Goal: Task Accomplishment & Management: Manage account settings

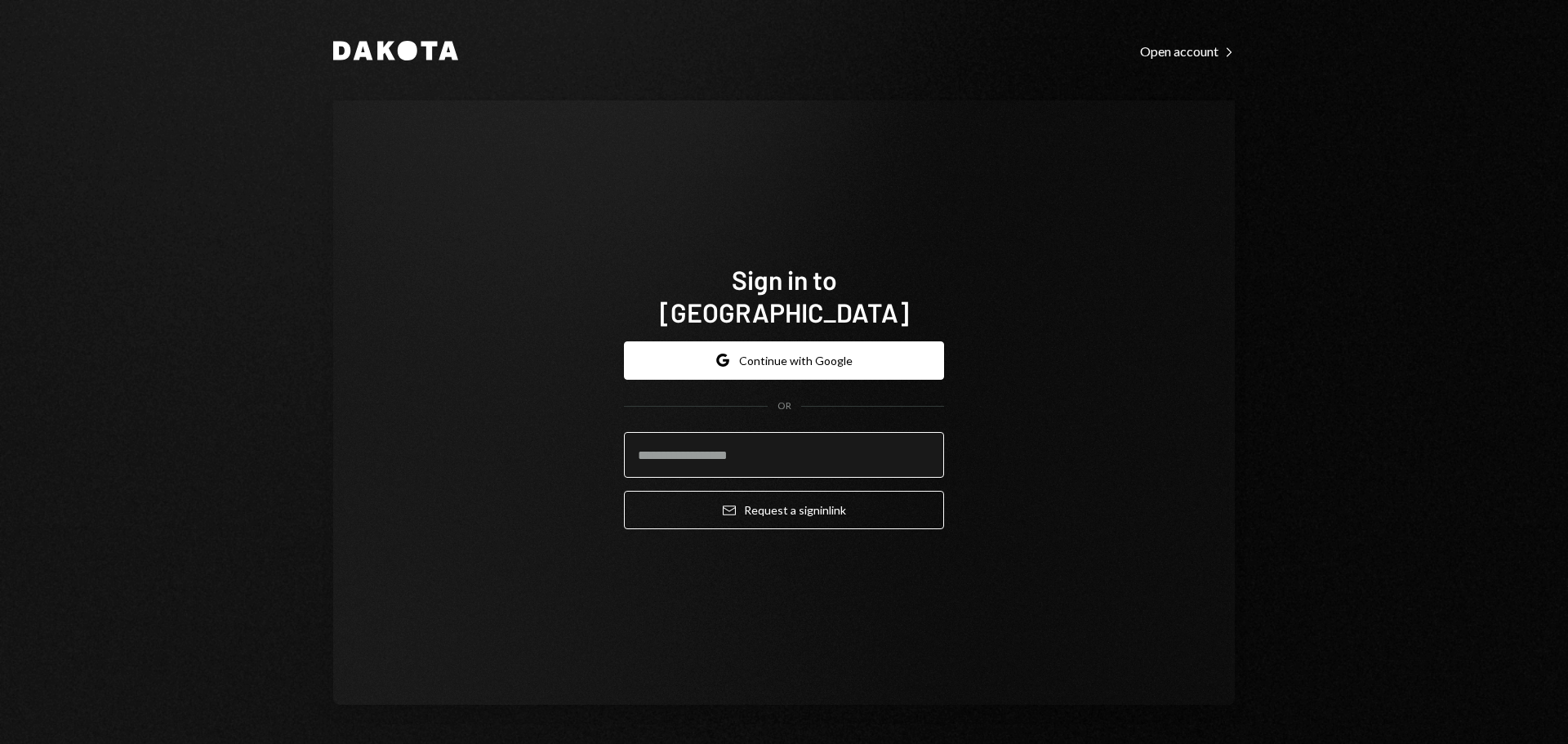
click at [762, 432] on input "email" at bounding box center [784, 454] width 320 height 45
click at [763, 452] on input "email" at bounding box center [784, 454] width 320 height 45
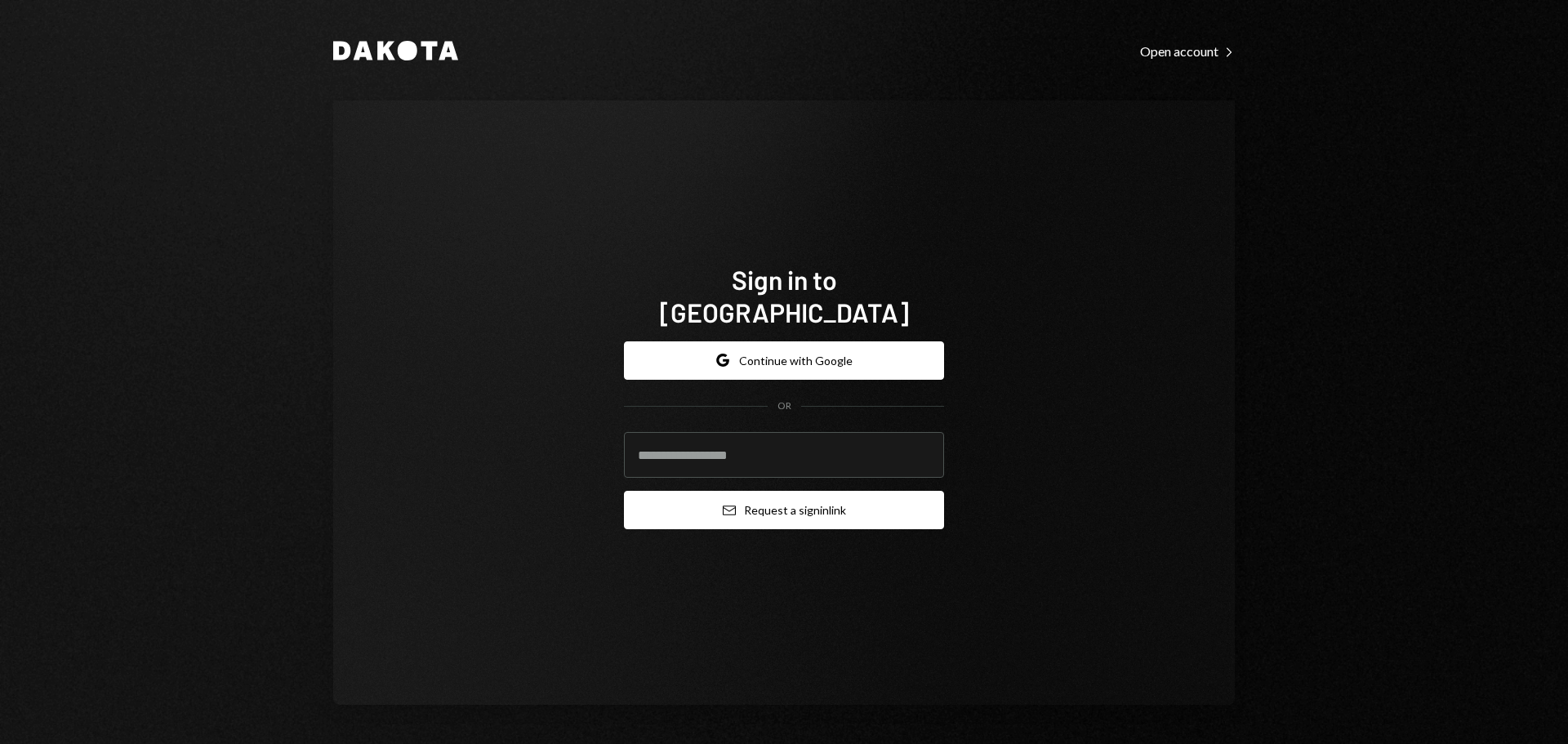
click at [759, 493] on button "Email Request a sign in link" at bounding box center [784, 510] width 320 height 38
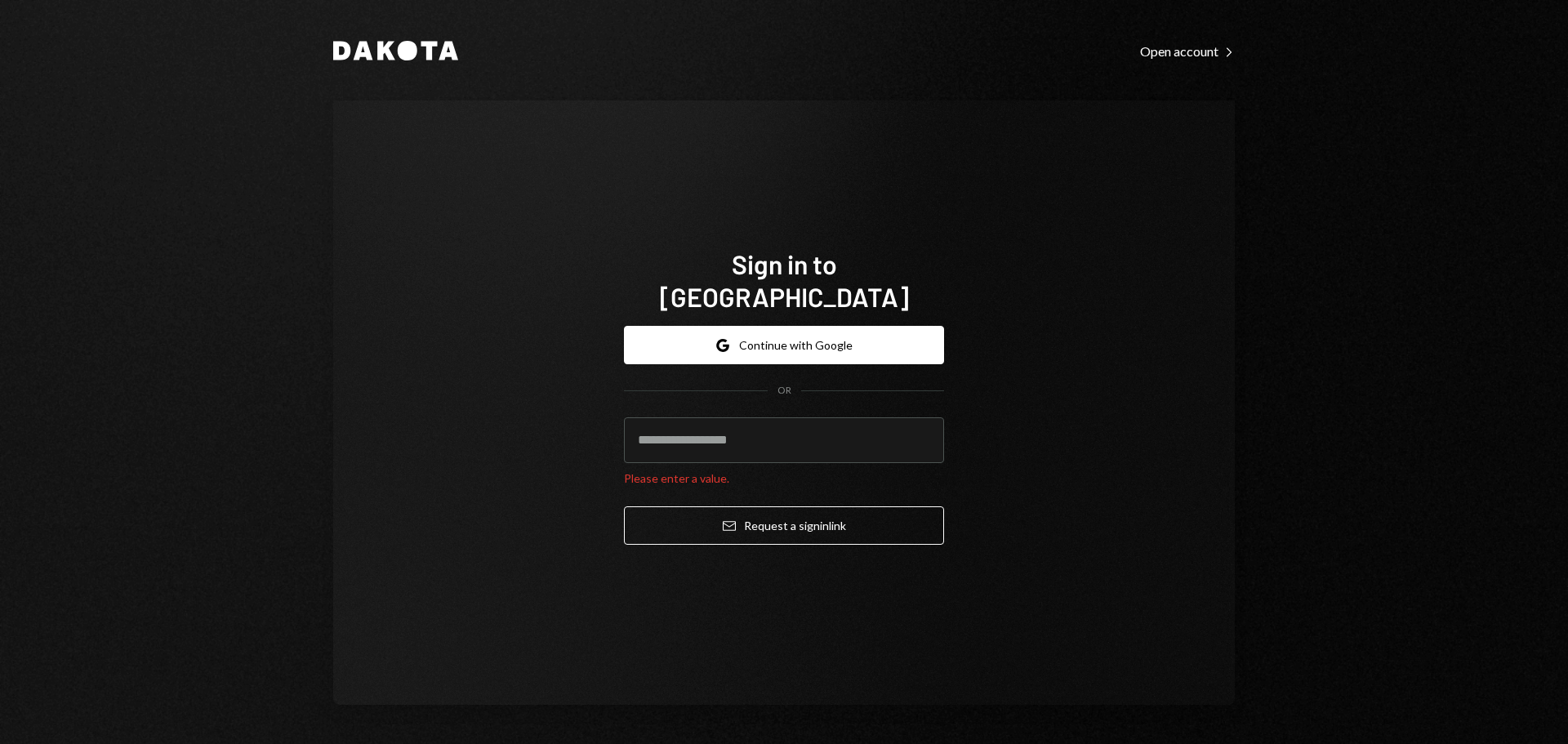
type input "**********"
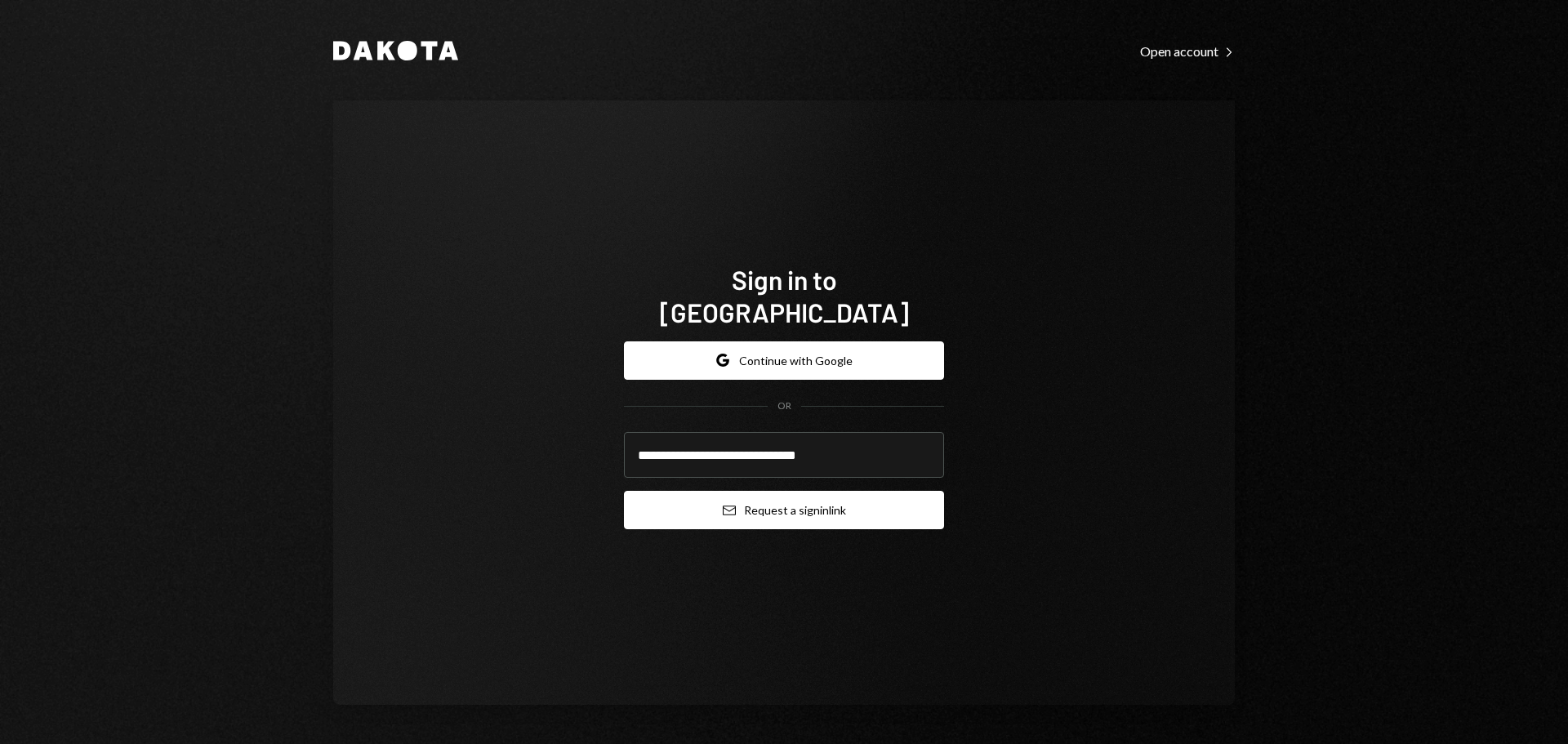
click at [795, 491] on button "Email Request a sign in link" at bounding box center [784, 510] width 320 height 38
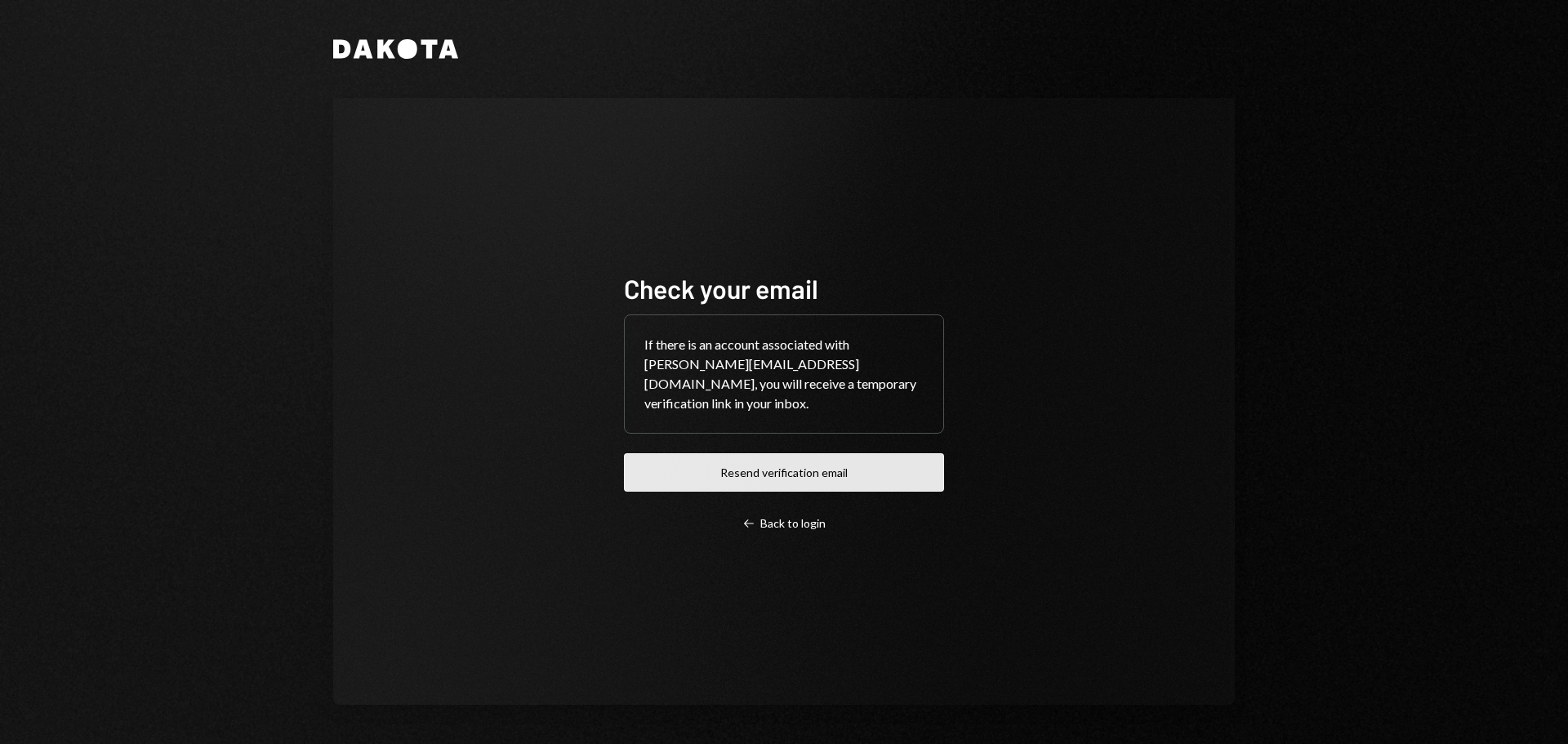
click at [697, 460] on button "Resend verification email" at bounding box center [784, 472] width 320 height 38
click at [646, 465] on button "Resend verification email" at bounding box center [784, 472] width 320 height 38
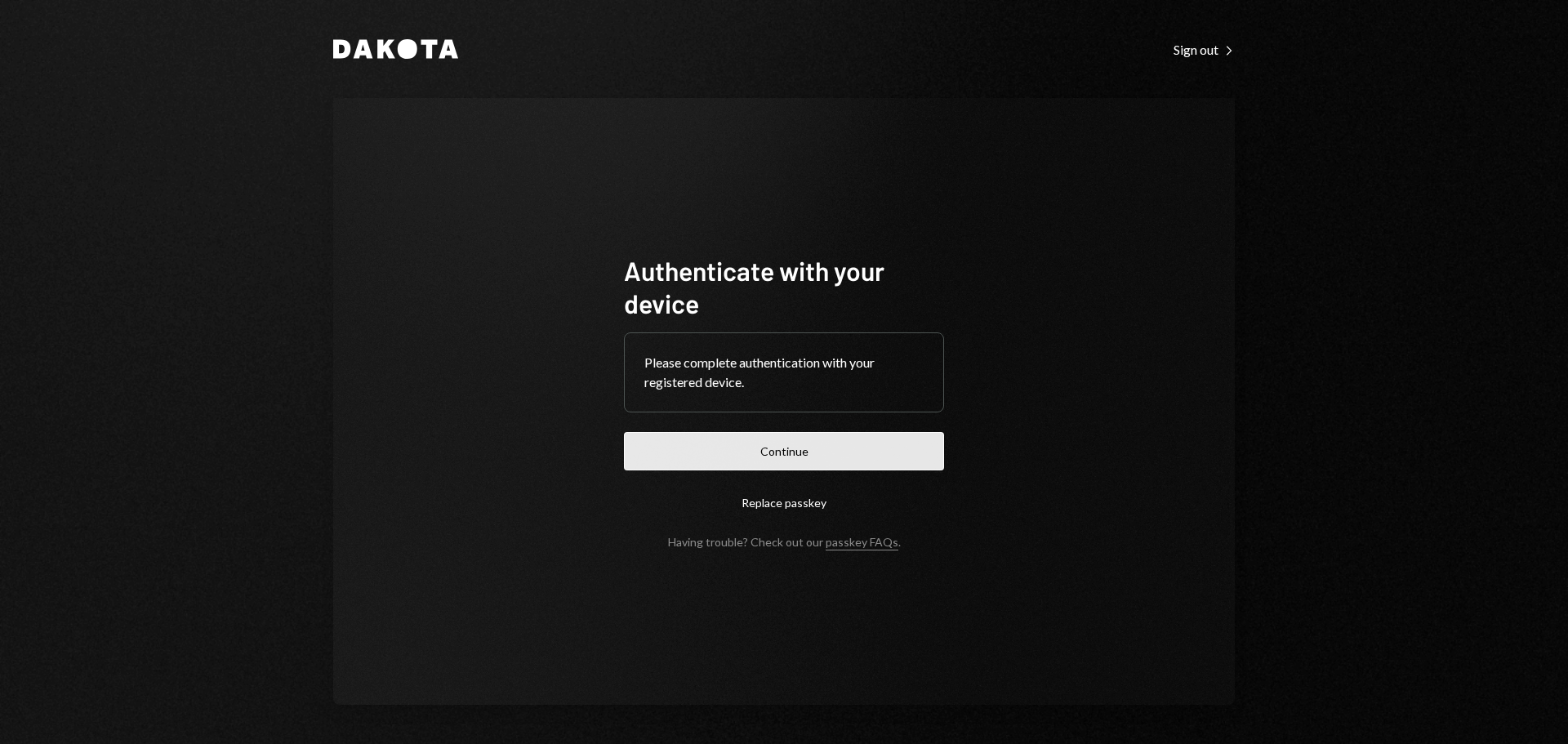
click at [788, 450] on button "Continue" at bounding box center [784, 451] width 320 height 38
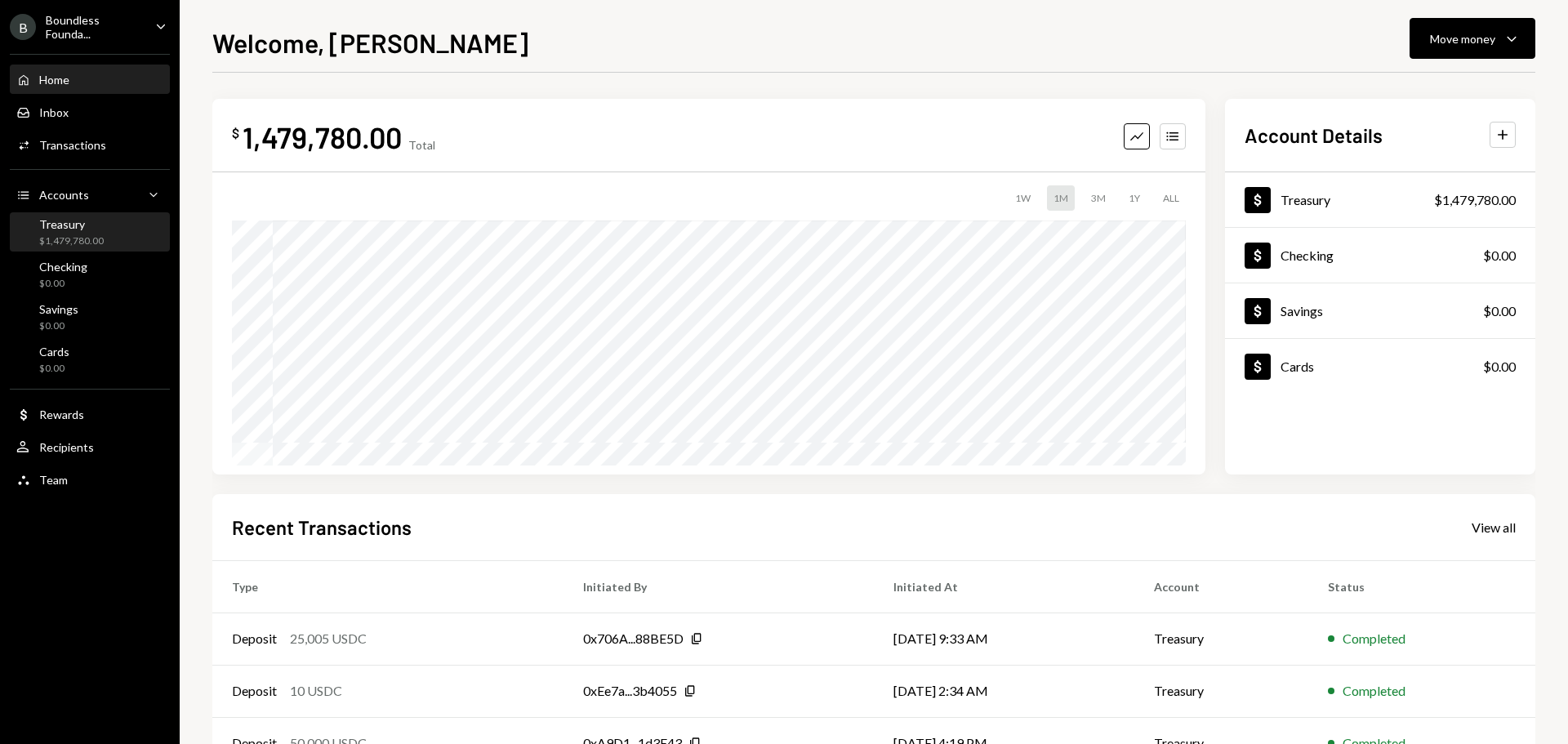
click at [66, 232] on div "Treasury $1,479,780.00" at bounding box center [71, 233] width 64 height 31
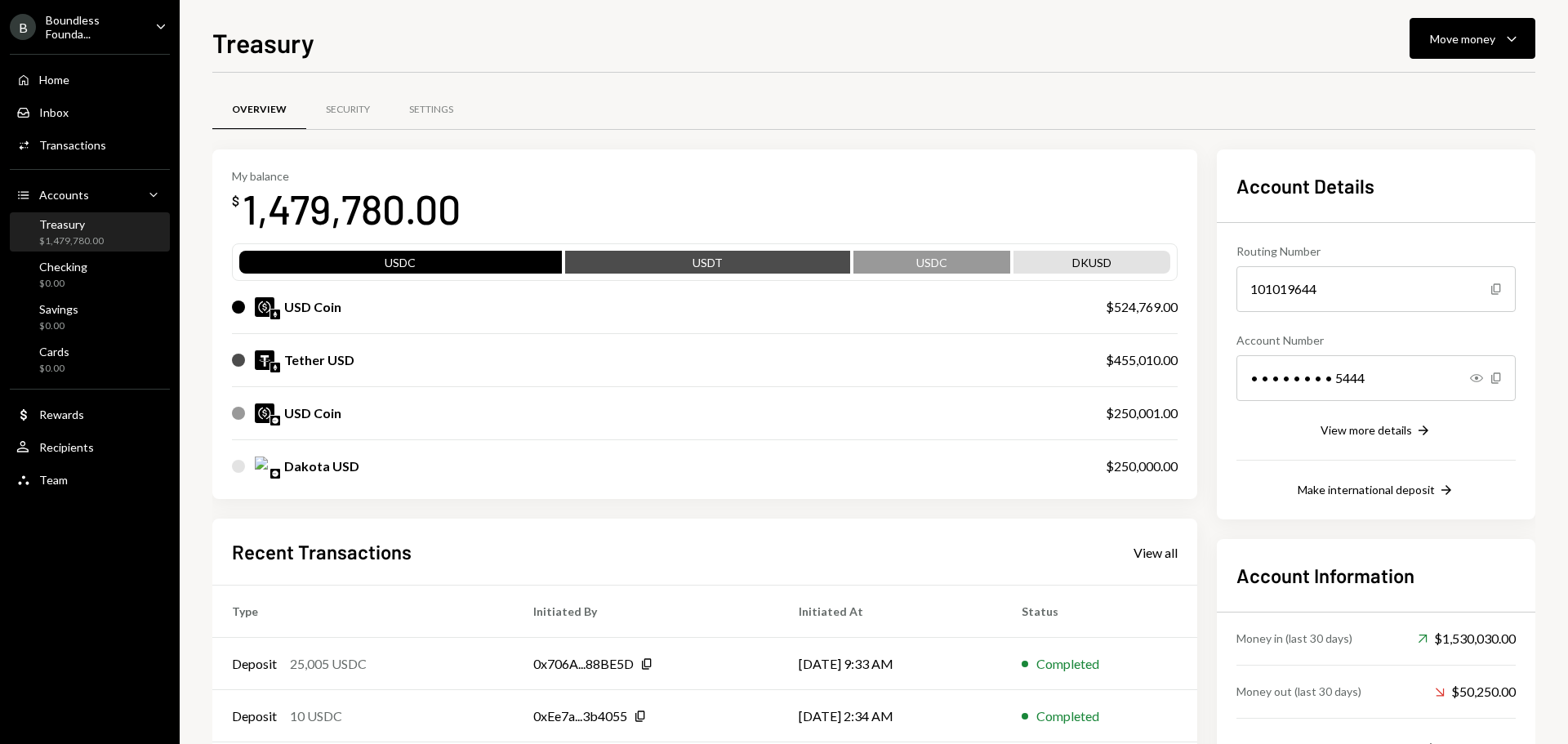
click at [77, 28] on div "Boundless Founda..." at bounding box center [93, 27] width 97 height 27
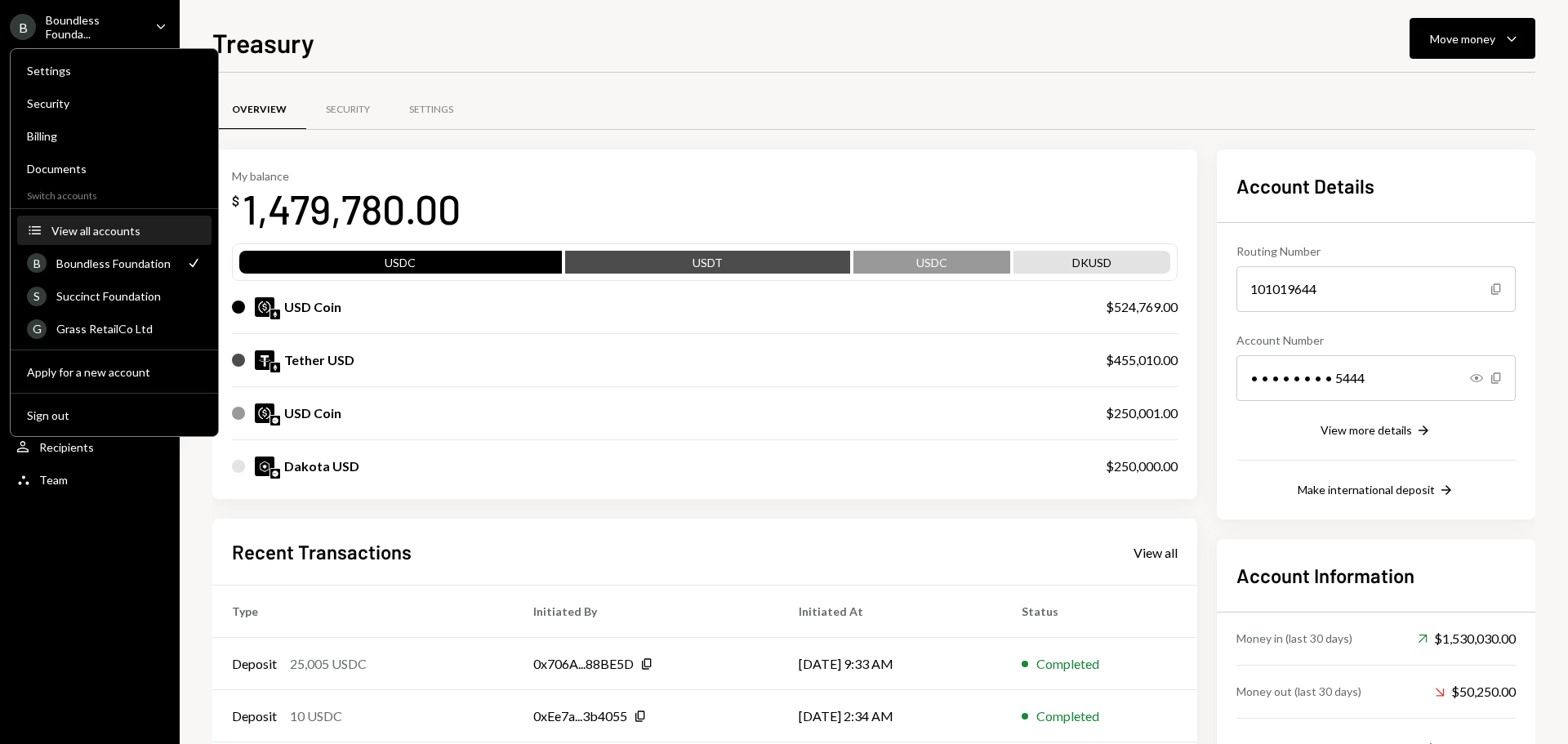
click at [106, 229] on div "View all accounts" at bounding box center [127, 231] width 150 height 14
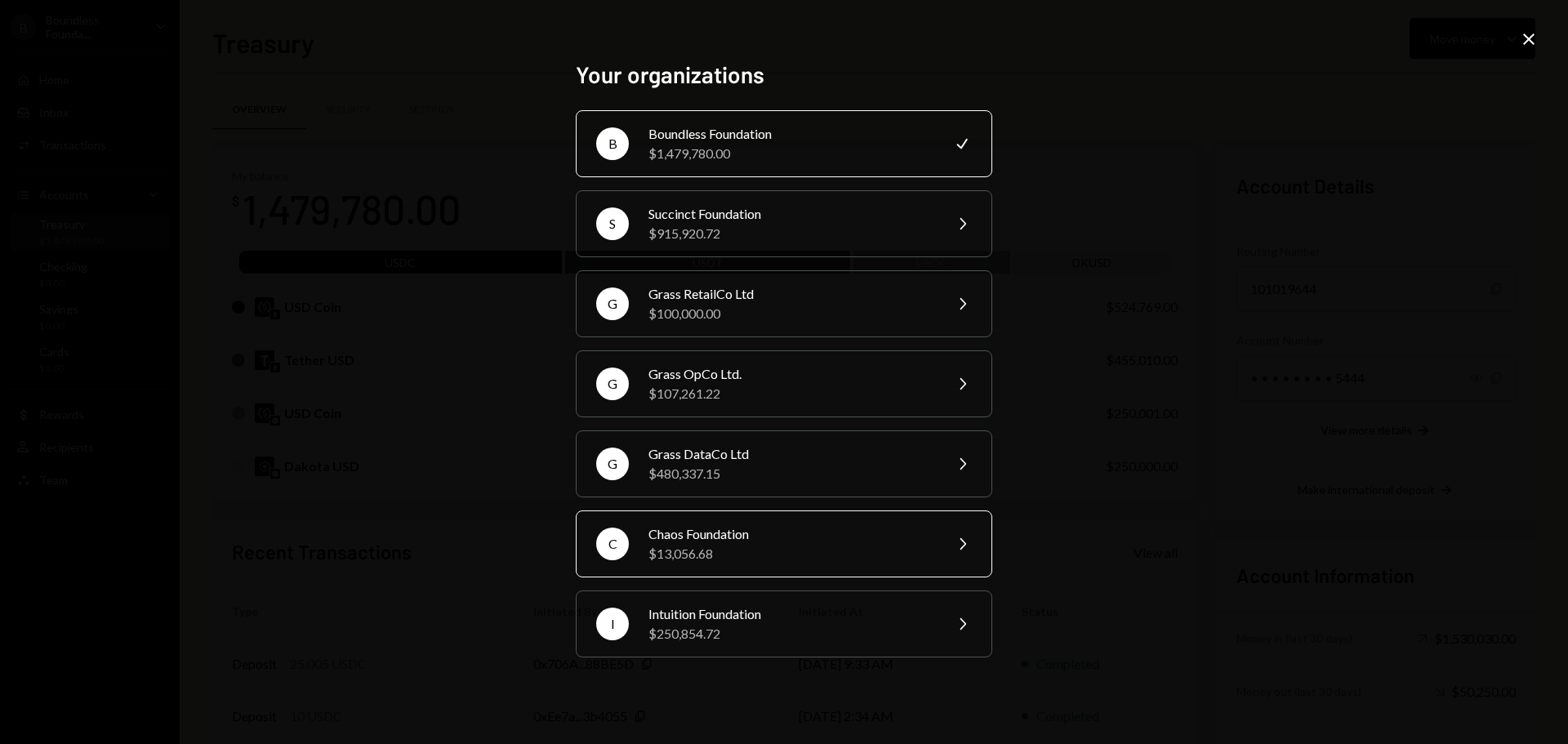
click at [646, 550] on div "C Chaos Foundation $13,056.68 Chevron Right" at bounding box center [783, 544] width 416 height 67
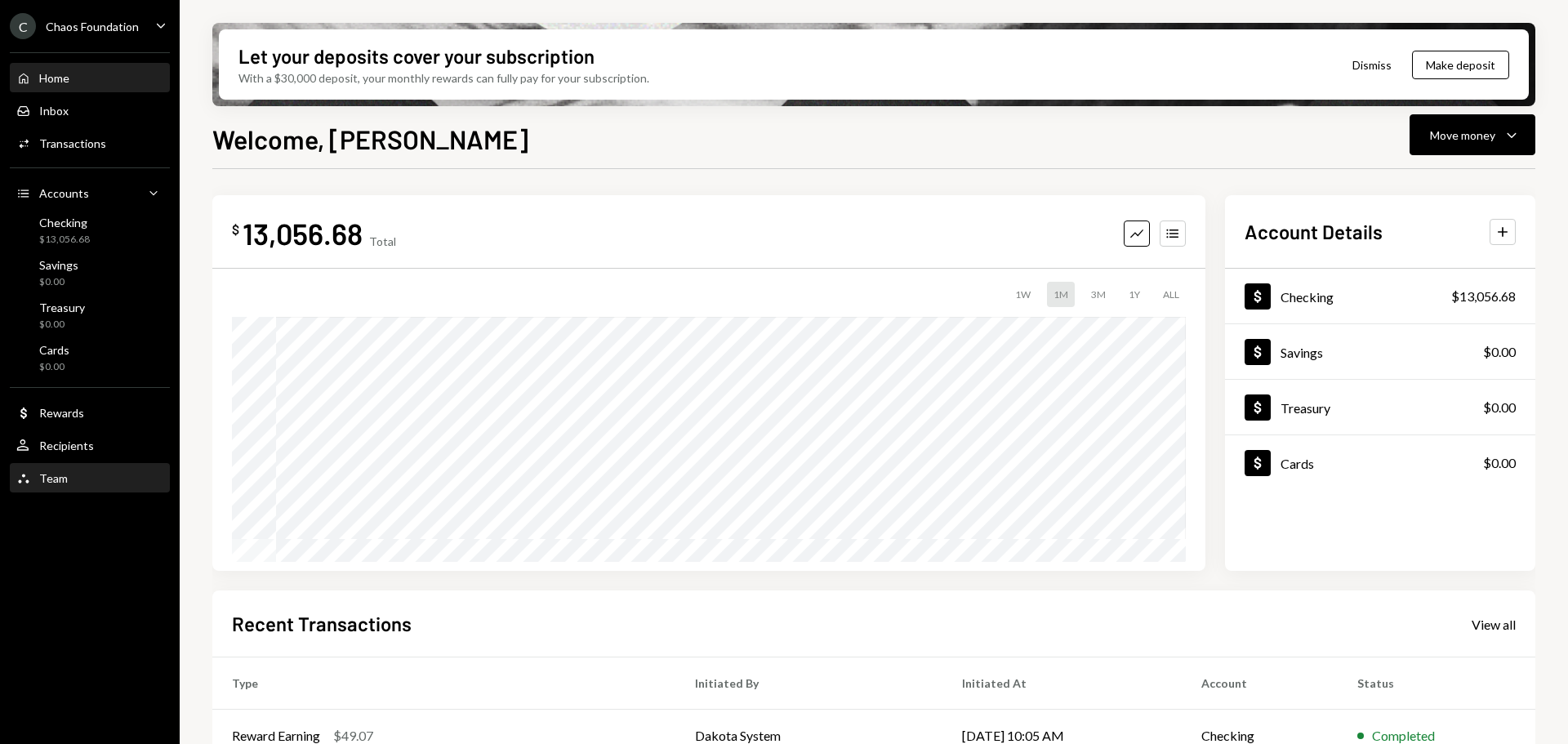
click at [72, 481] on div "Team Team" at bounding box center [90, 478] width 147 height 15
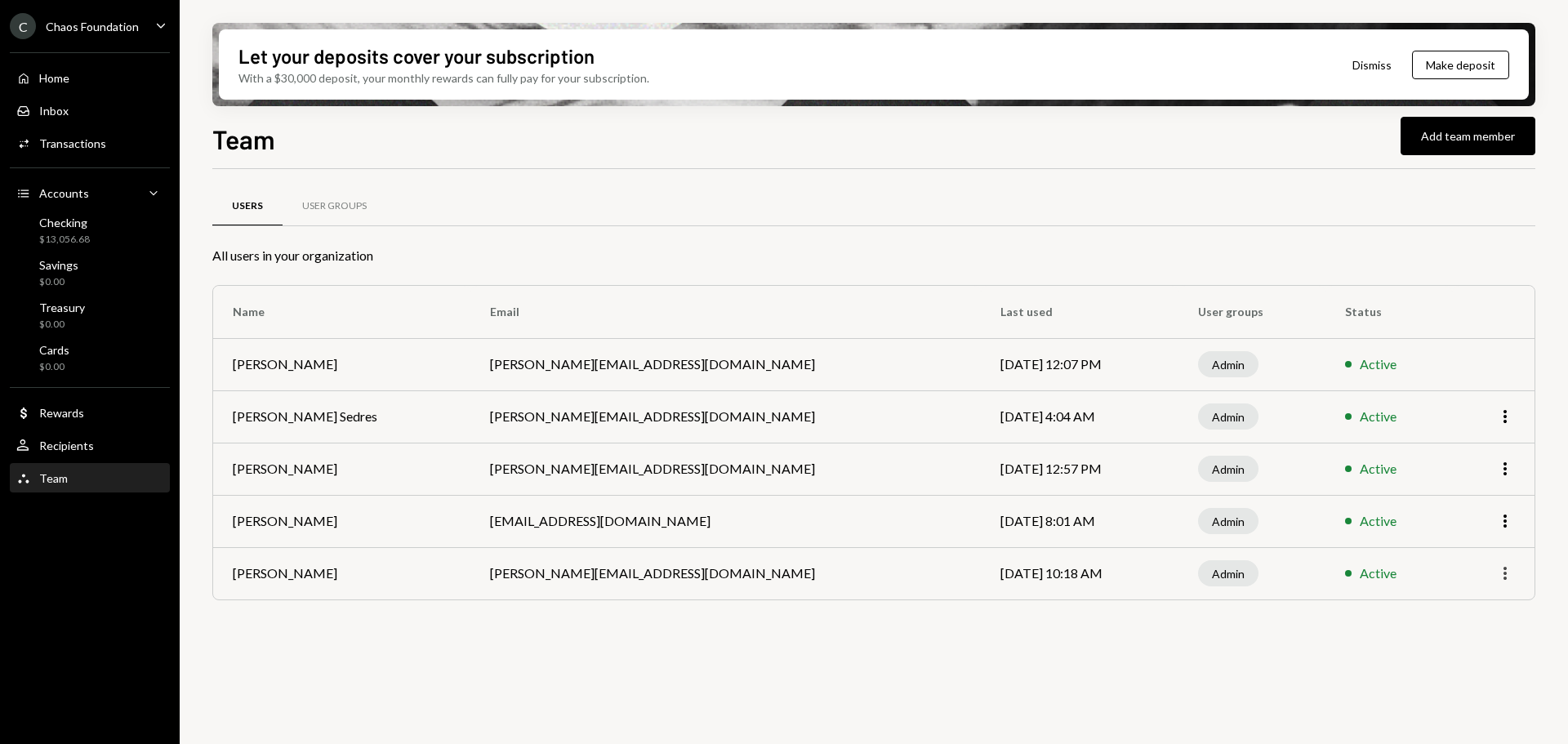
click at [1505, 567] on icon "More" at bounding box center [1505, 573] width 20 height 20
click at [1461, 637] on div "Remove" at bounding box center [1468, 636] width 82 height 28
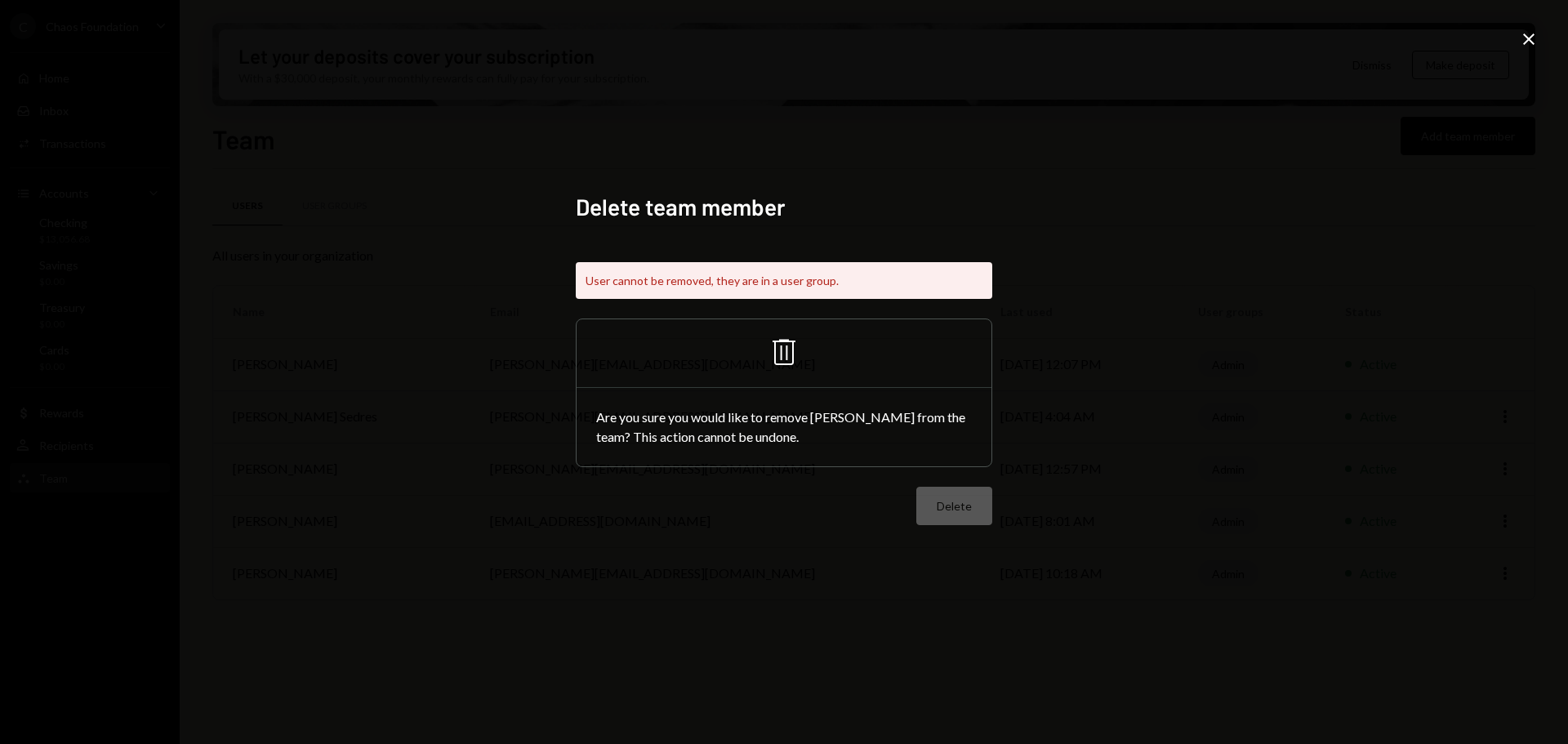
click at [1527, 41] on icon at bounding box center [1528, 38] width 11 height 11
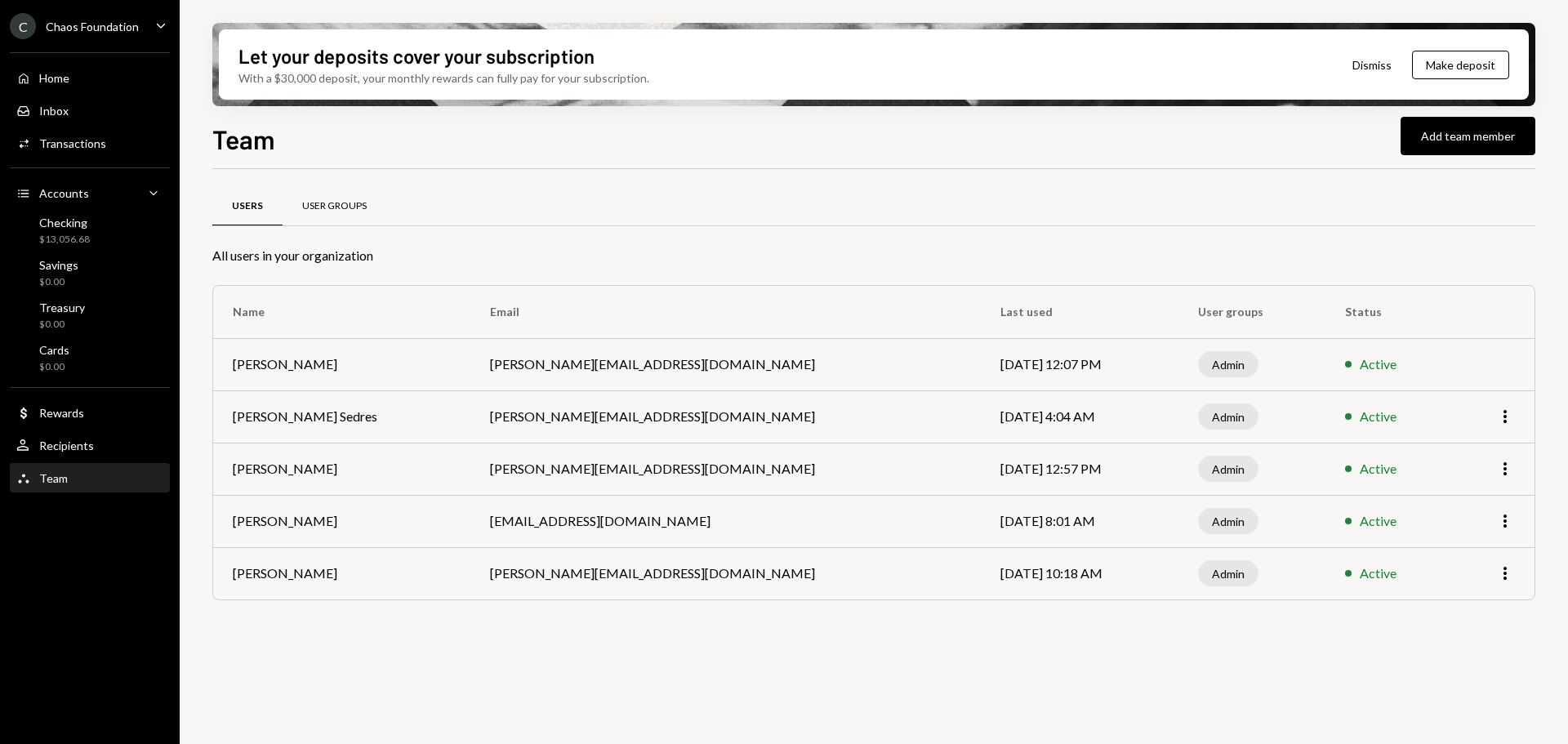
click at [304, 208] on div "User Groups" at bounding box center [333, 206] width 64 height 14
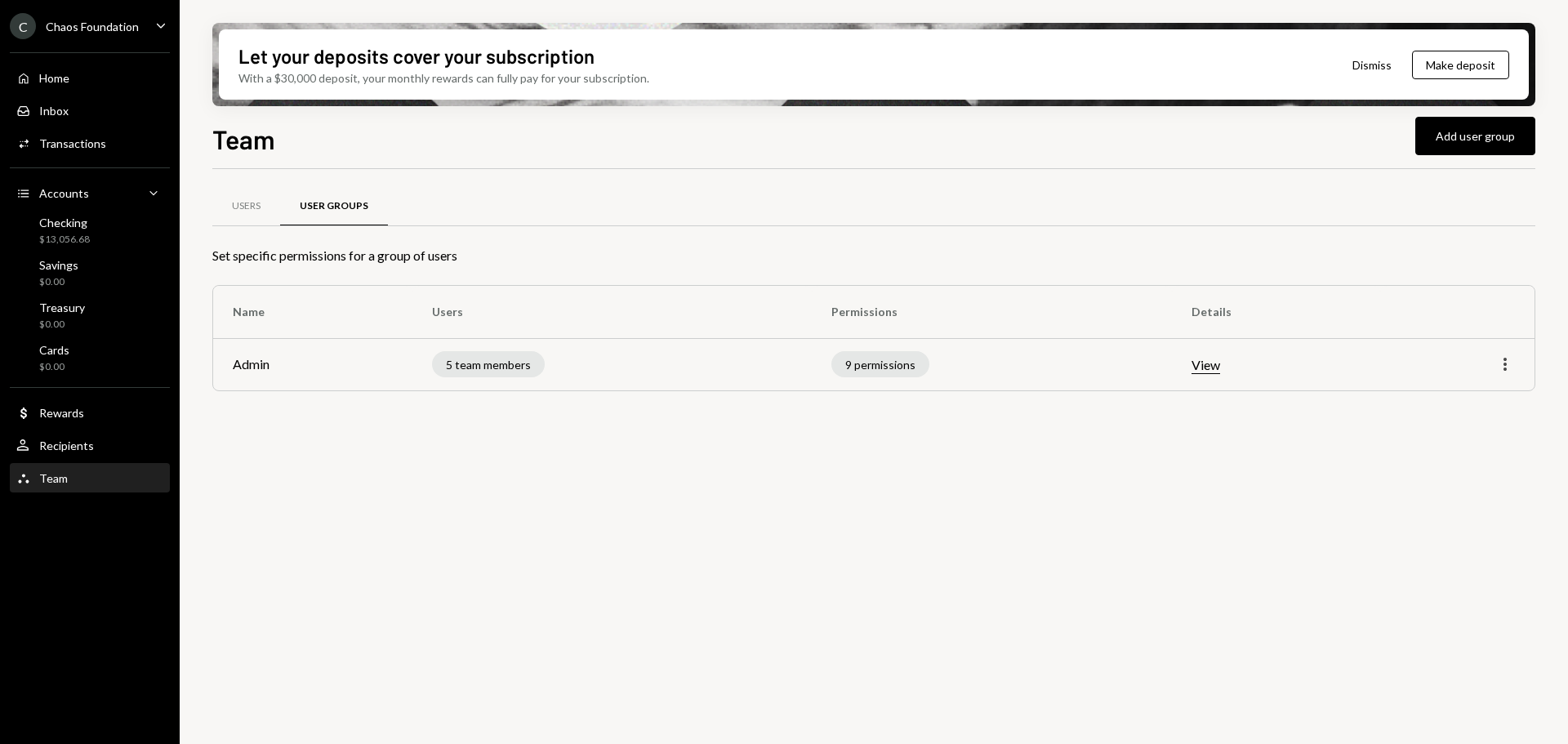
click at [1502, 366] on icon "More" at bounding box center [1505, 364] width 20 height 20
click at [1433, 391] on div "Edit" at bounding box center [1468, 399] width 82 height 28
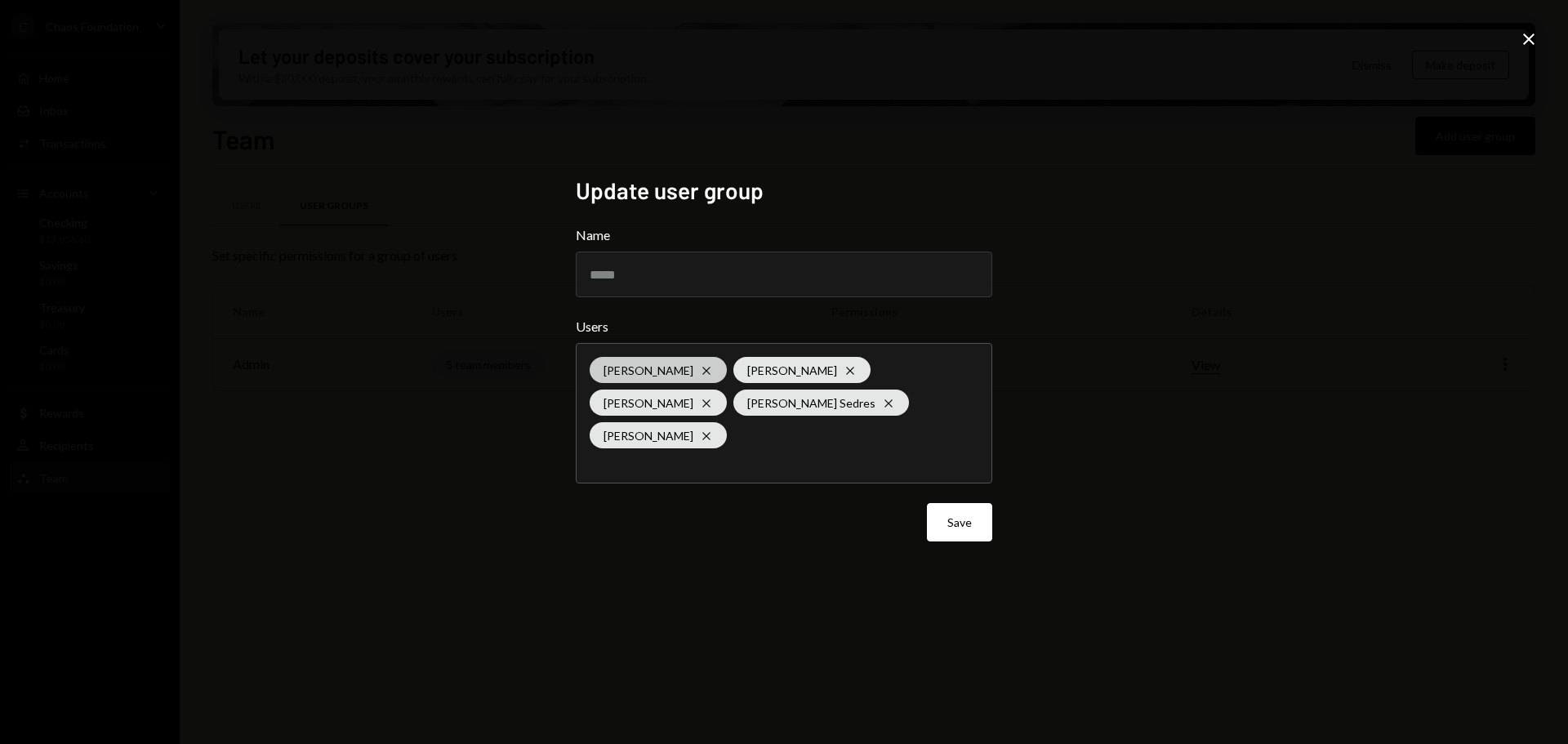
click at [700, 364] on icon "Cross" at bounding box center [706, 370] width 13 height 13
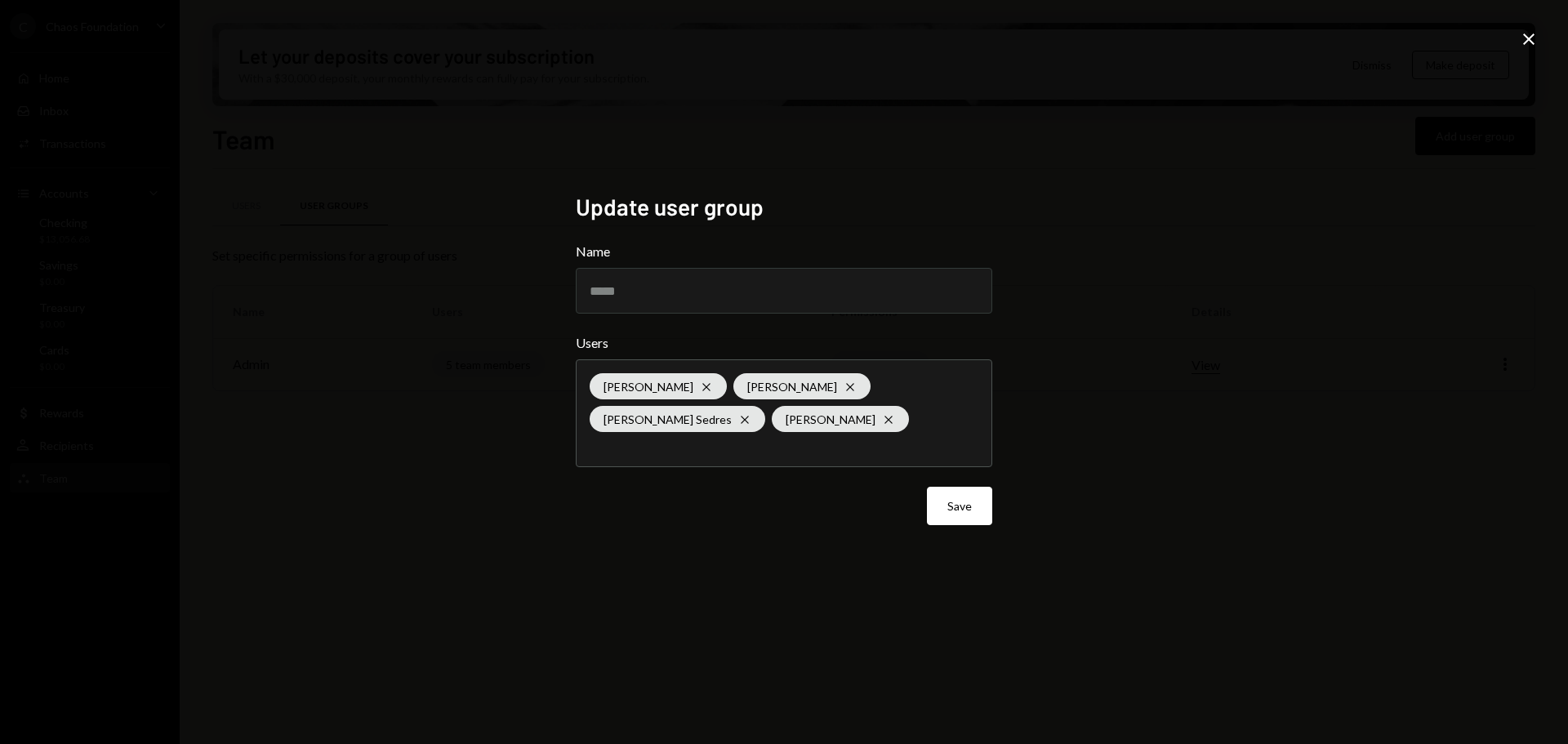
click at [555, 611] on div "Update user group Name ***** Users [PERSON_NAME]-[PERSON_NAME] [PERSON_NAME] [P…" at bounding box center [784, 372] width 1568 height 744
click at [941, 501] on button "Save" at bounding box center [959, 505] width 65 height 38
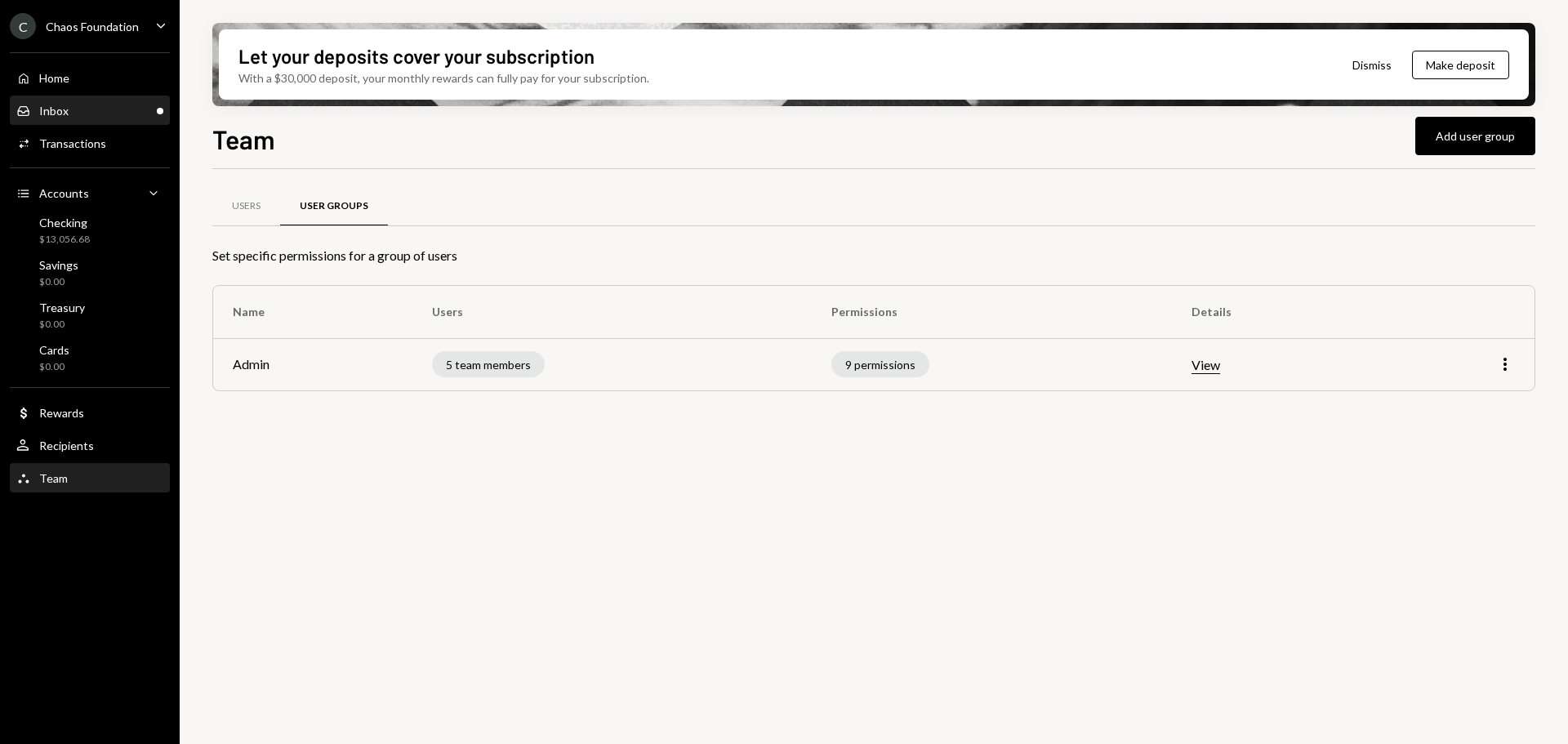
click at [103, 110] on div "Inbox Inbox" at bounding box center [90, 110] width 147 height 15
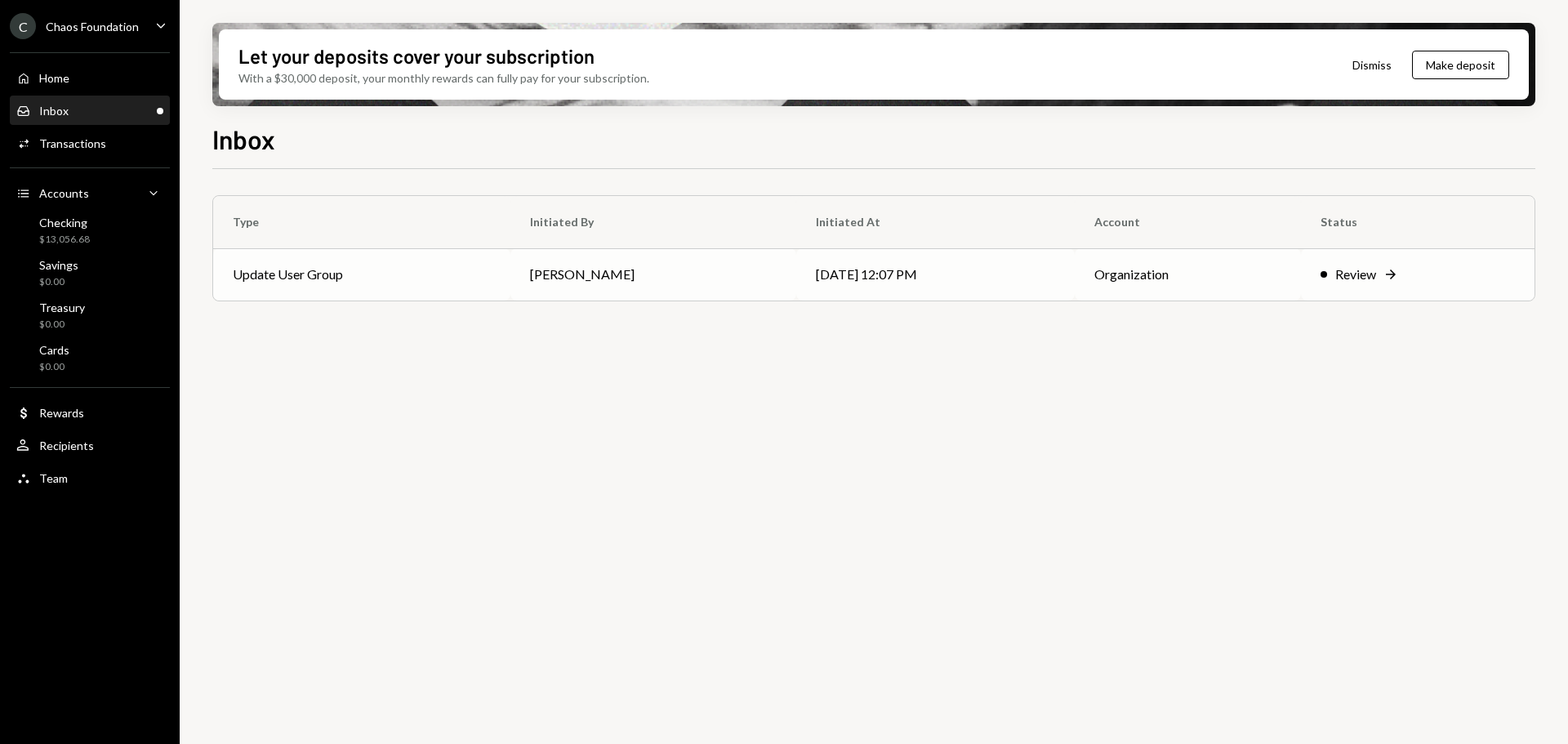
click at [359, 269] on td "Update User Group" at bounding box center [362, 274] width 298 height 52
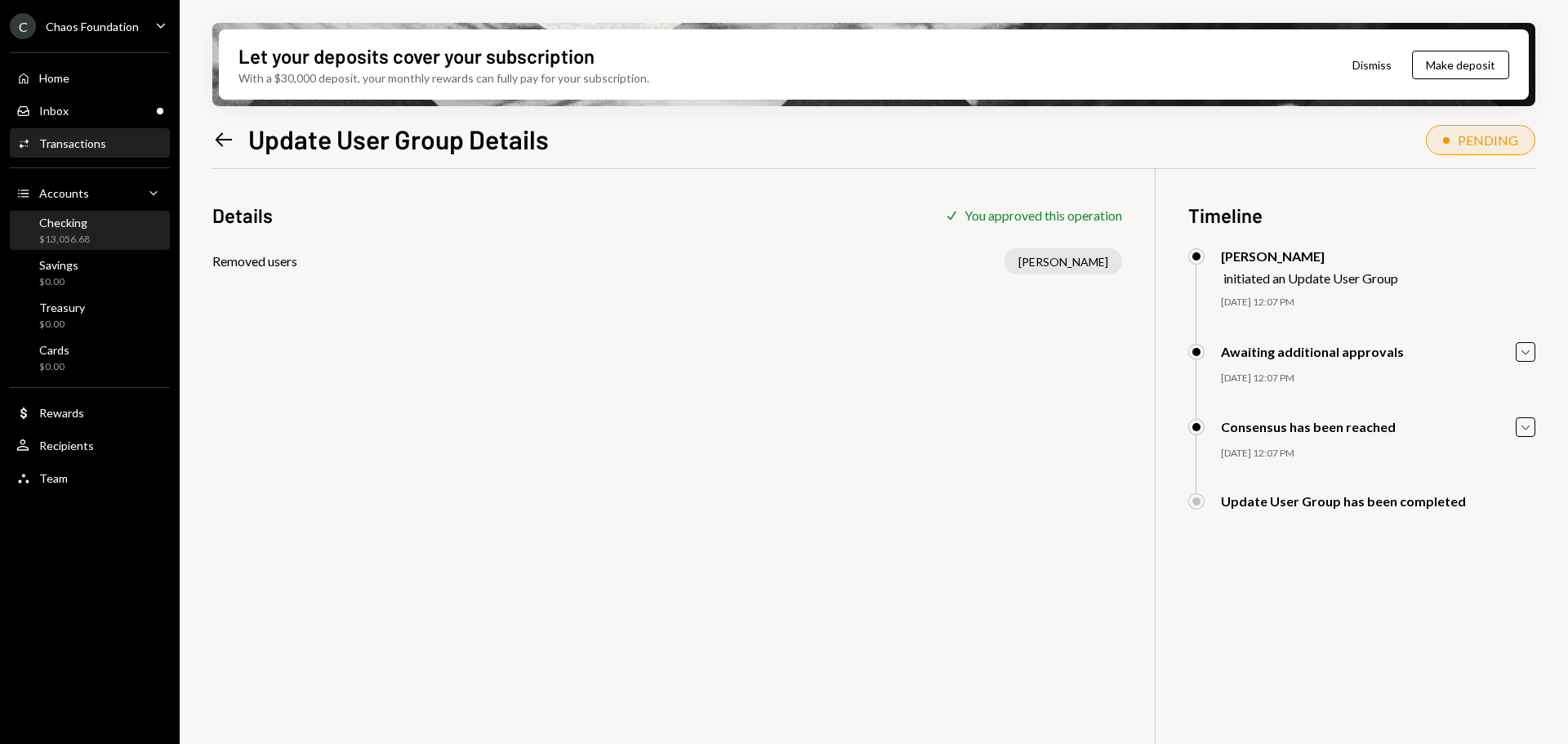
click at [63, 227] on div "Checking" at bounding box center [64, 222] width 50 height 14
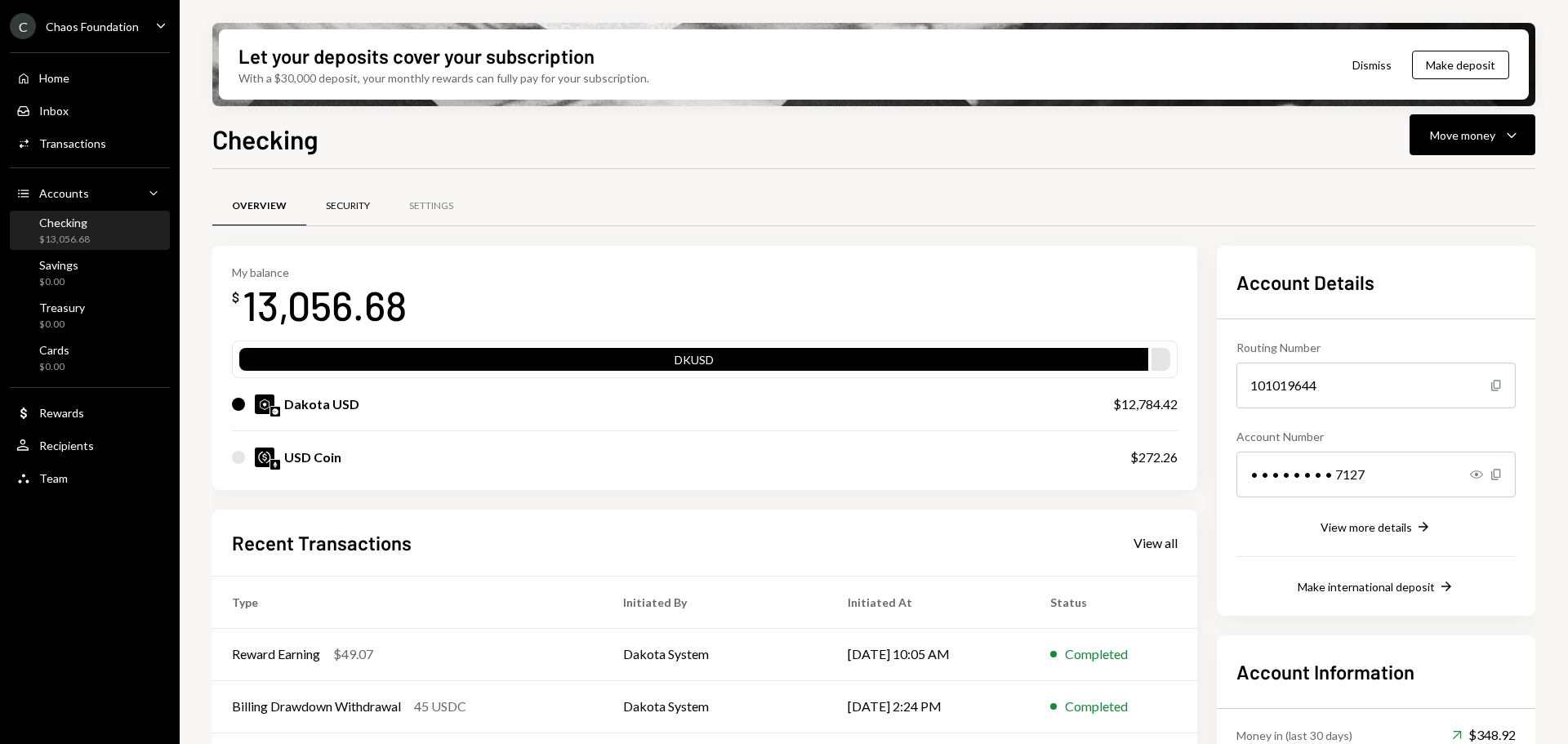
click at [339, 209] on div "Security" at bounding box center [348, 206] width 44 height 14
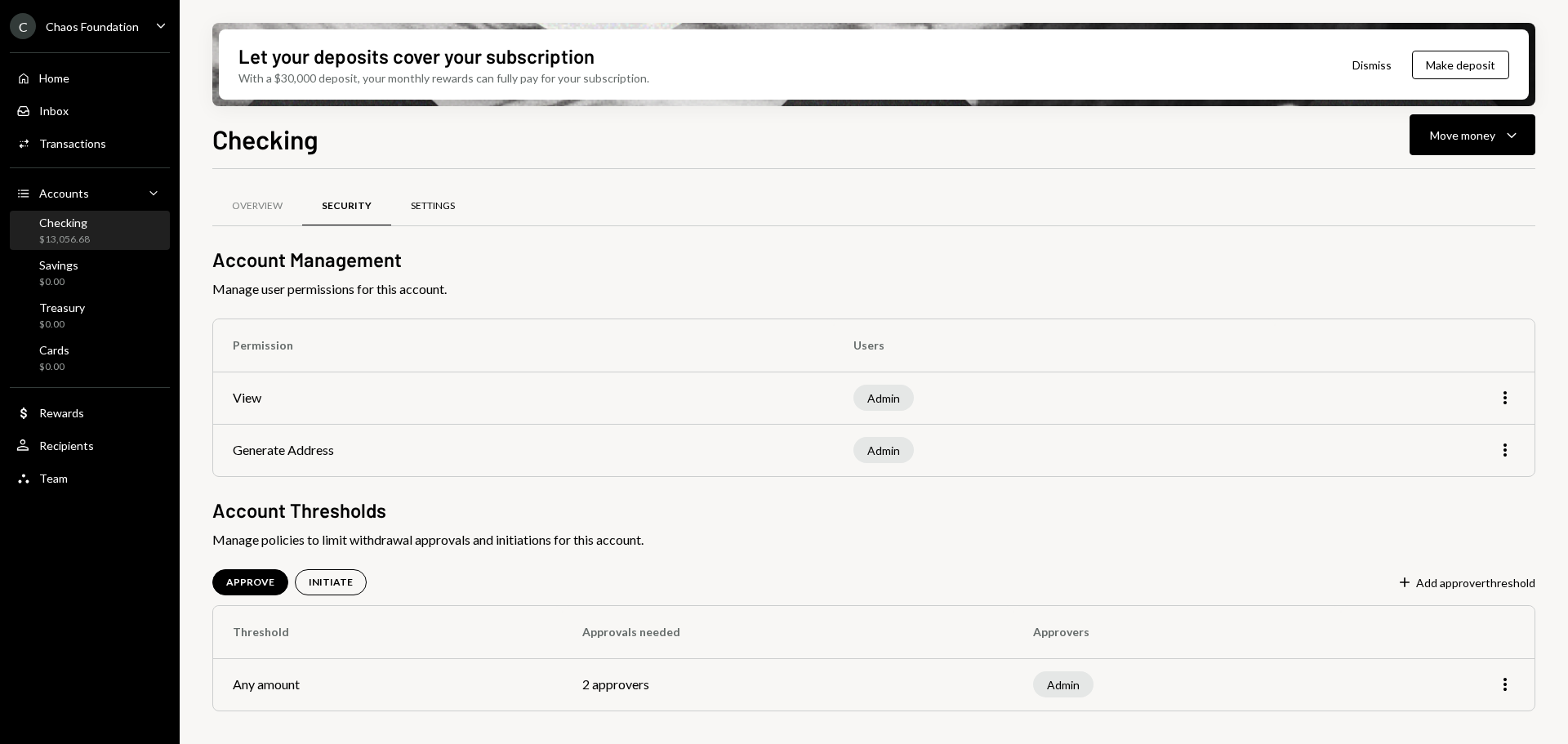
click at [445, 211] on div "Settings" at bounding box center [433, 206] width 44 height 14
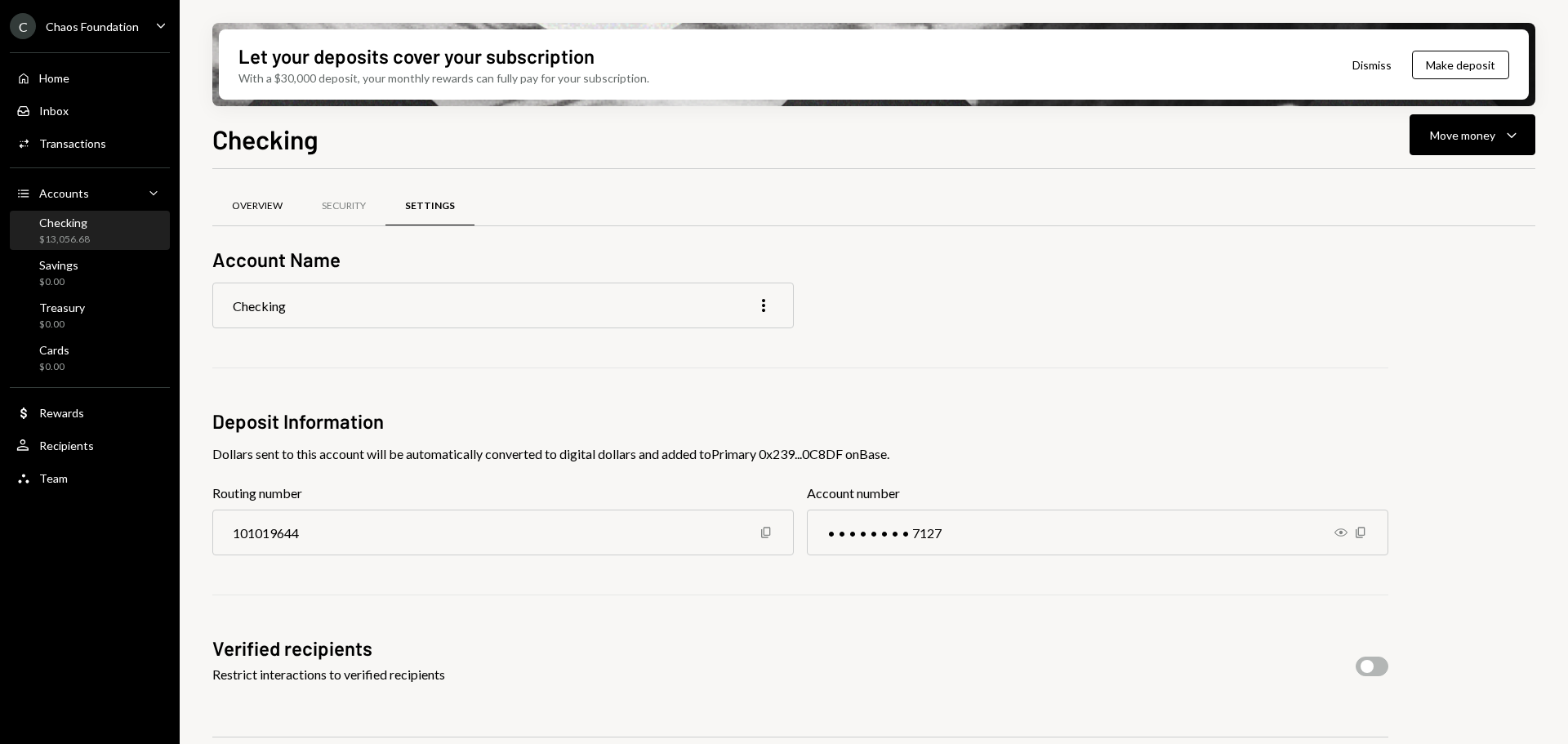
click at [252, 209] on div "Overview" at bounding box center [256, 206] width 50 height 14
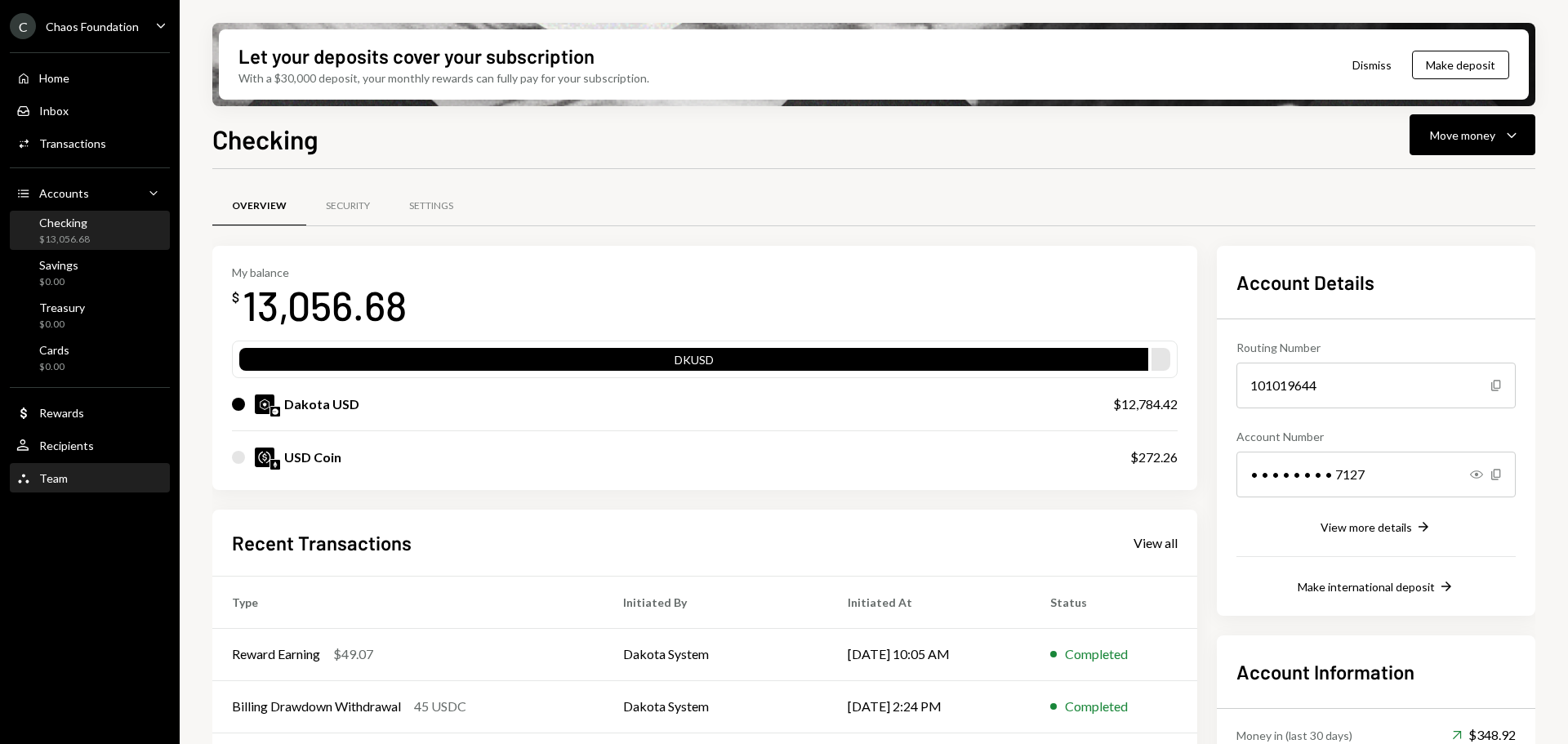
click at [44, 487] on div "Team Team" at bounding box center [90, 478] width 147 height 27
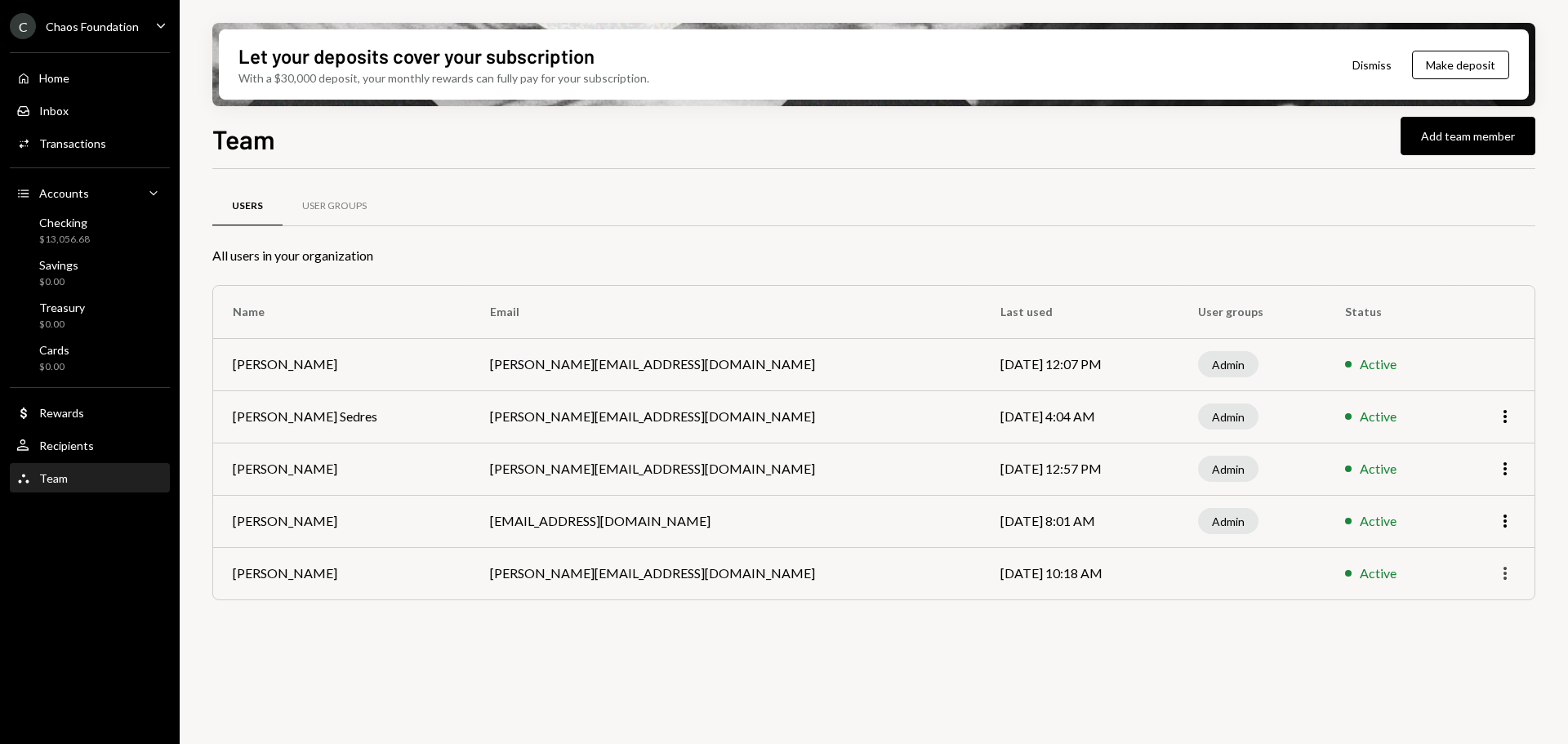
click at [1502, 574] on icon "More" at bounding box center [1505, 573] width 20 height 20
click at [1461, 631] on div "Remove" at bounding box center [1468, 636] width 82 height 28
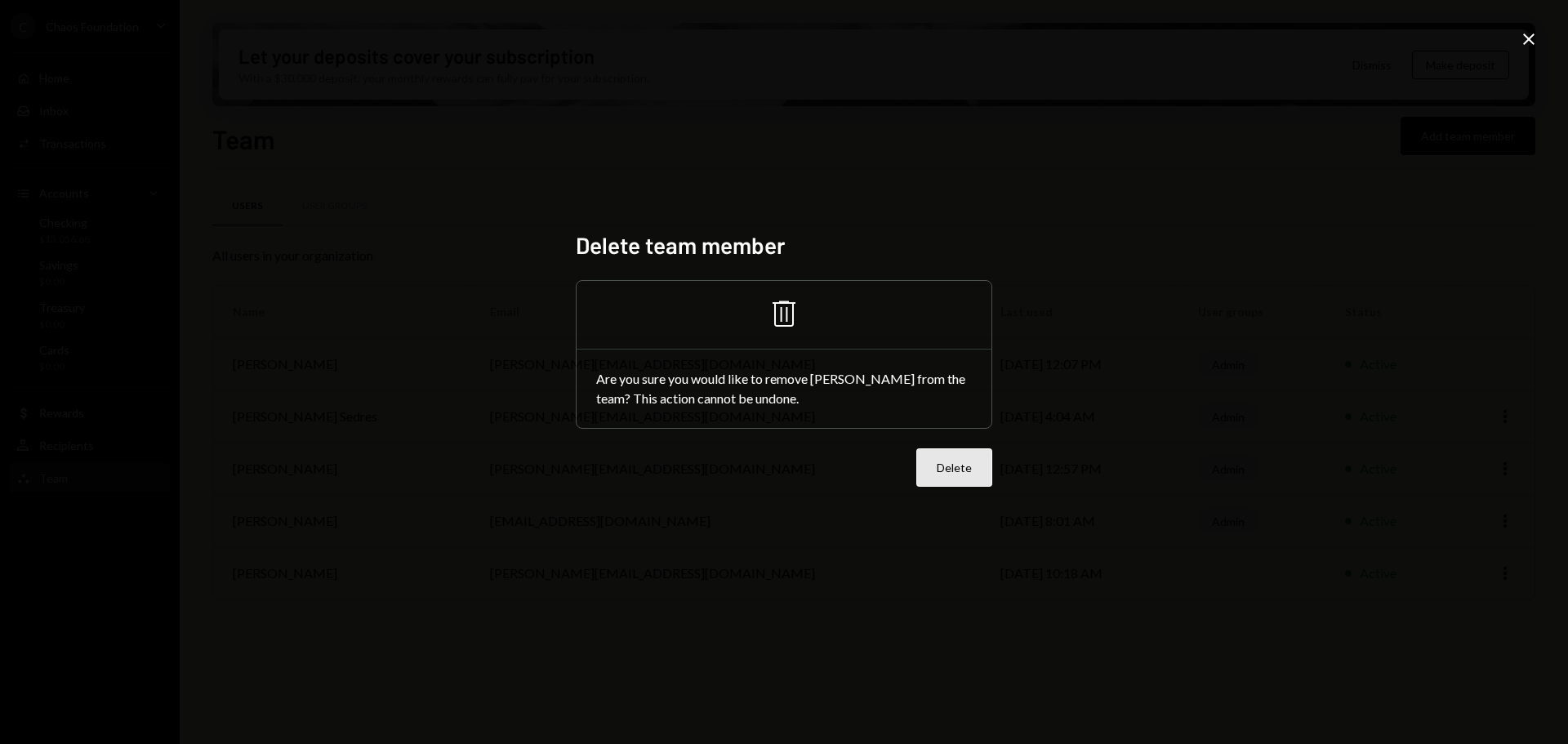
click at [954, 470] on button "Delete" at bounding box center [954, 467] width 76 height 38
